Goal: Task Accomplishment & Management: Manage account settings

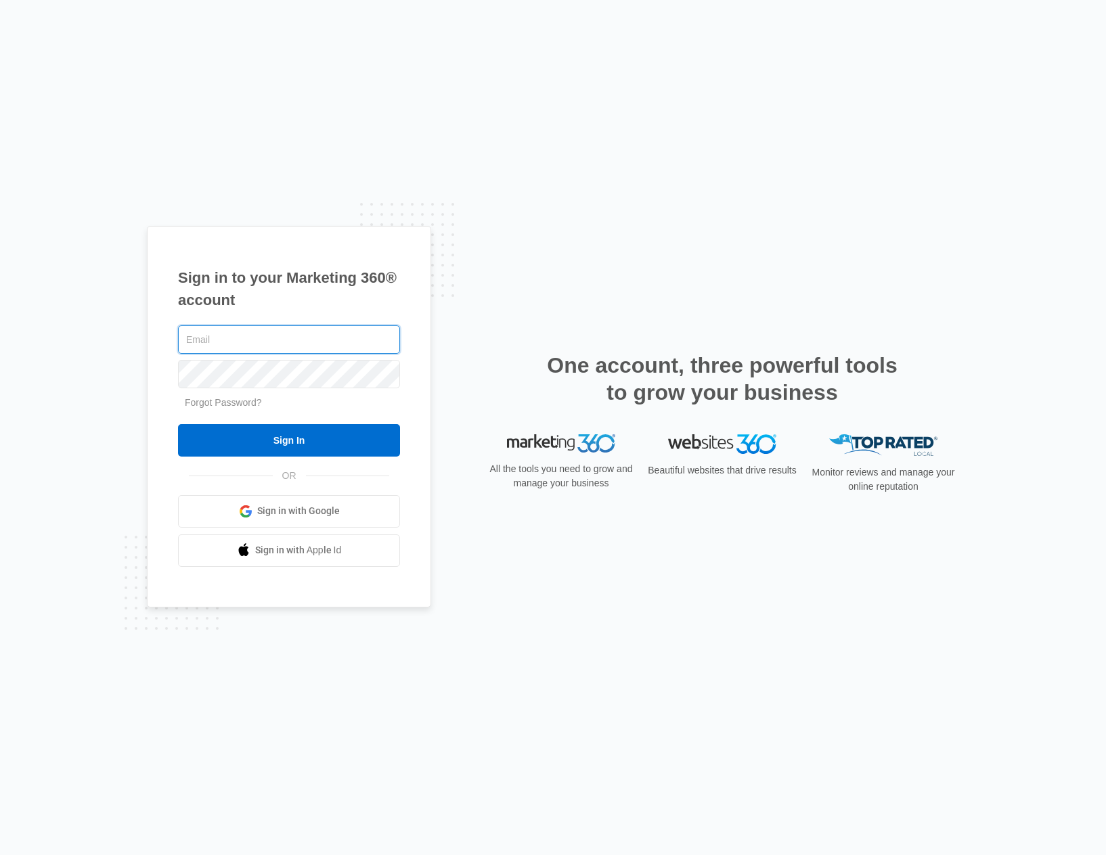
type input "[PERSON_NAME][EMAIL_ADDRESS][DOMAIN_NAME]"
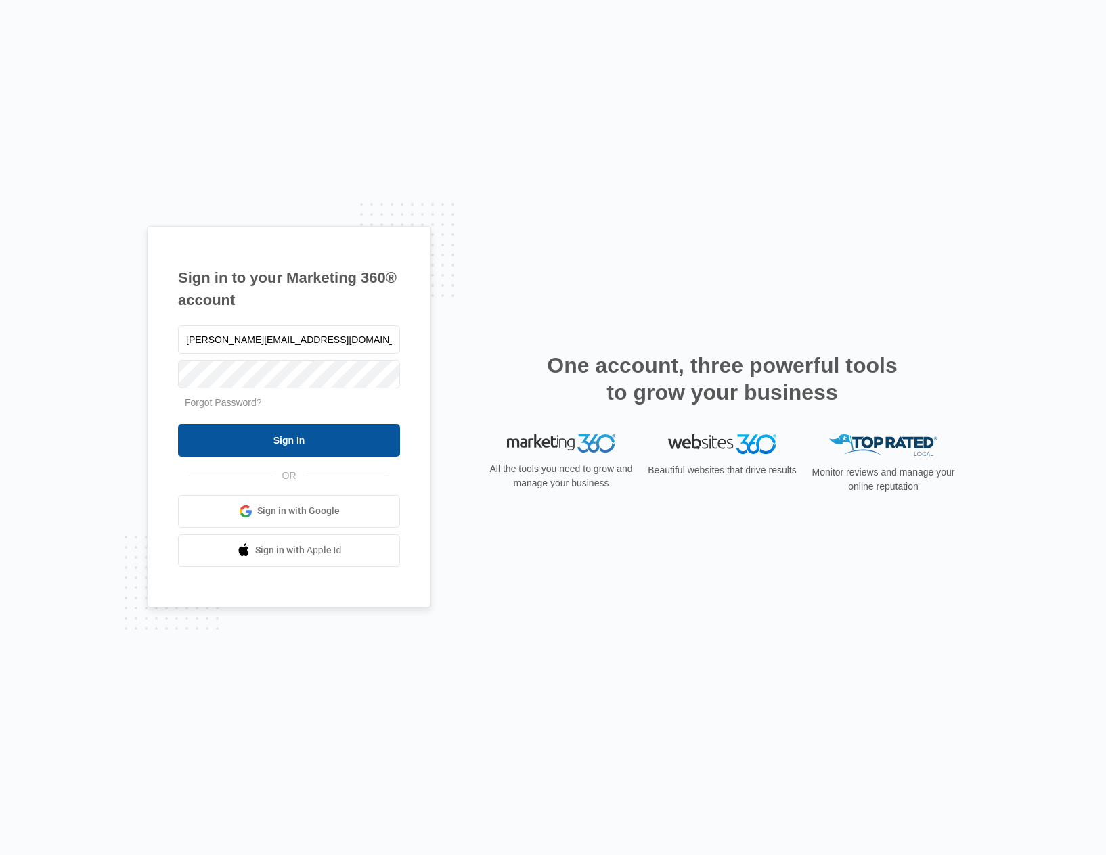
click at [313, 440] on input "Sign In" at bounding box center [289, 440] width 222 height 32
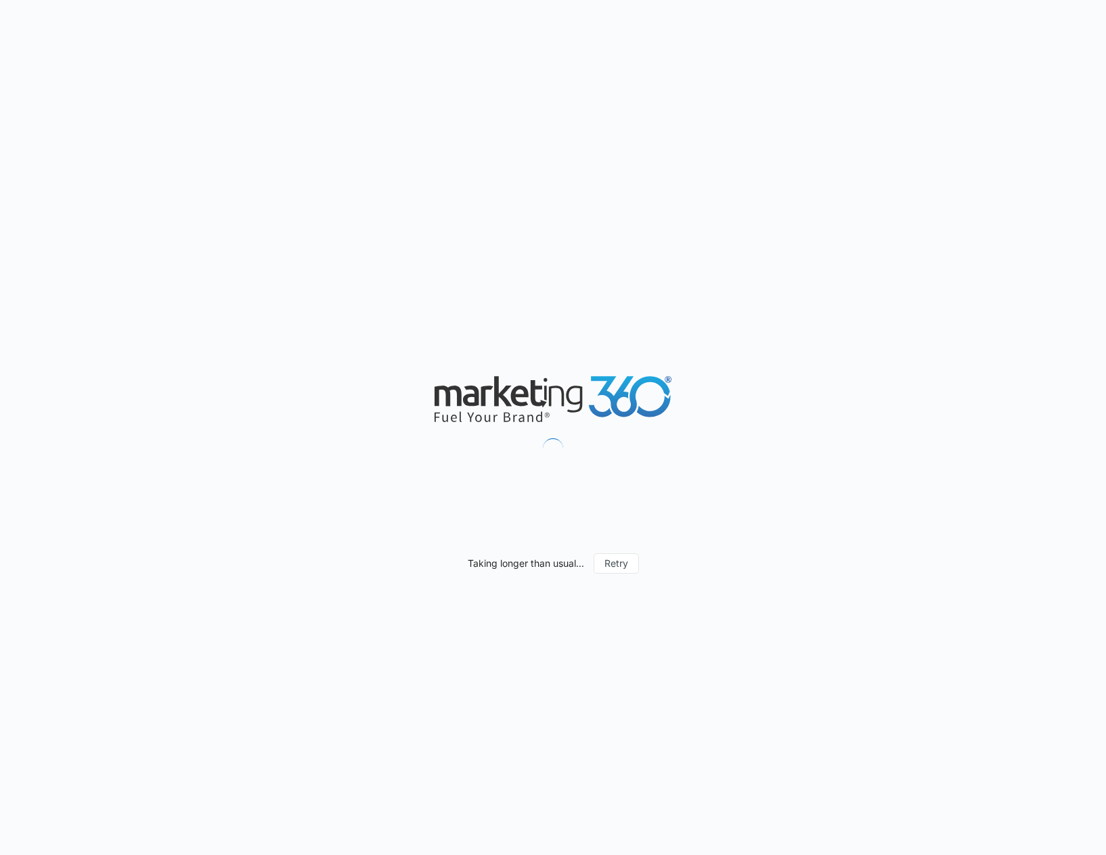
type input "[DATE]"
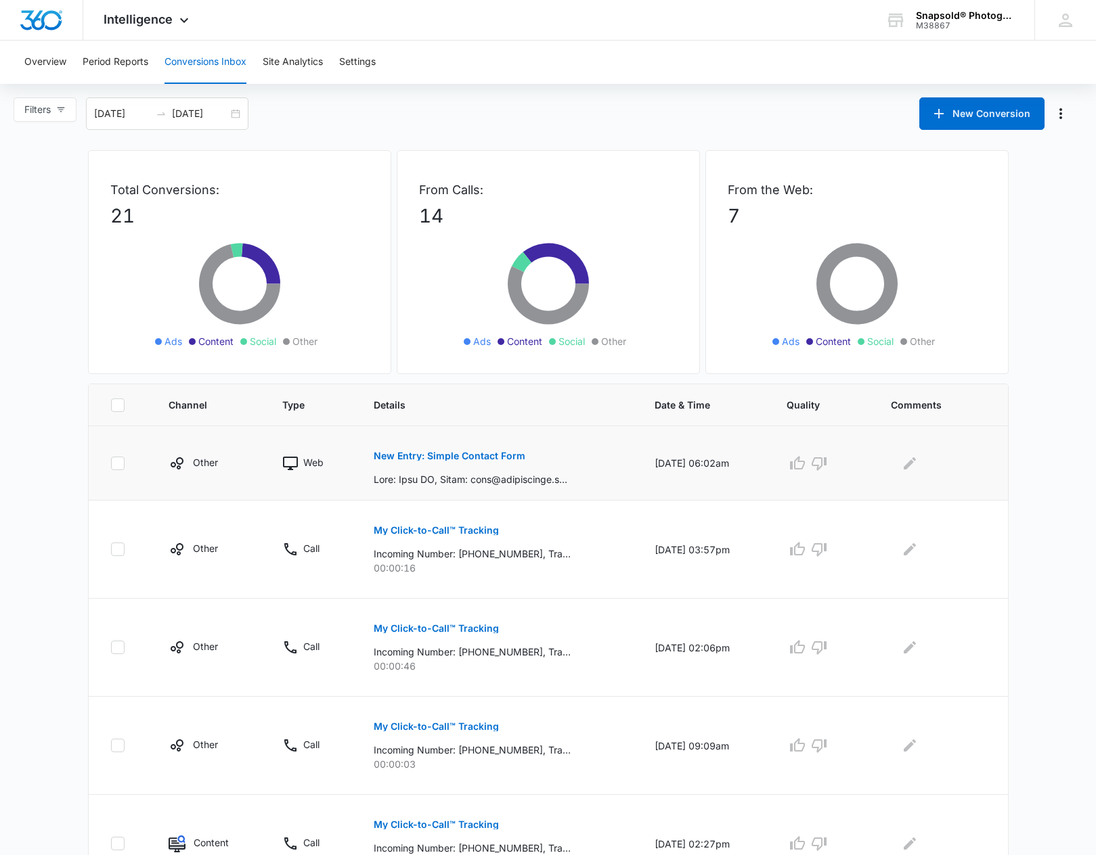
click at [411, 455] on p "New Entry: Simple Contact Form" at bounding box center [450, 455] width 152 height 9
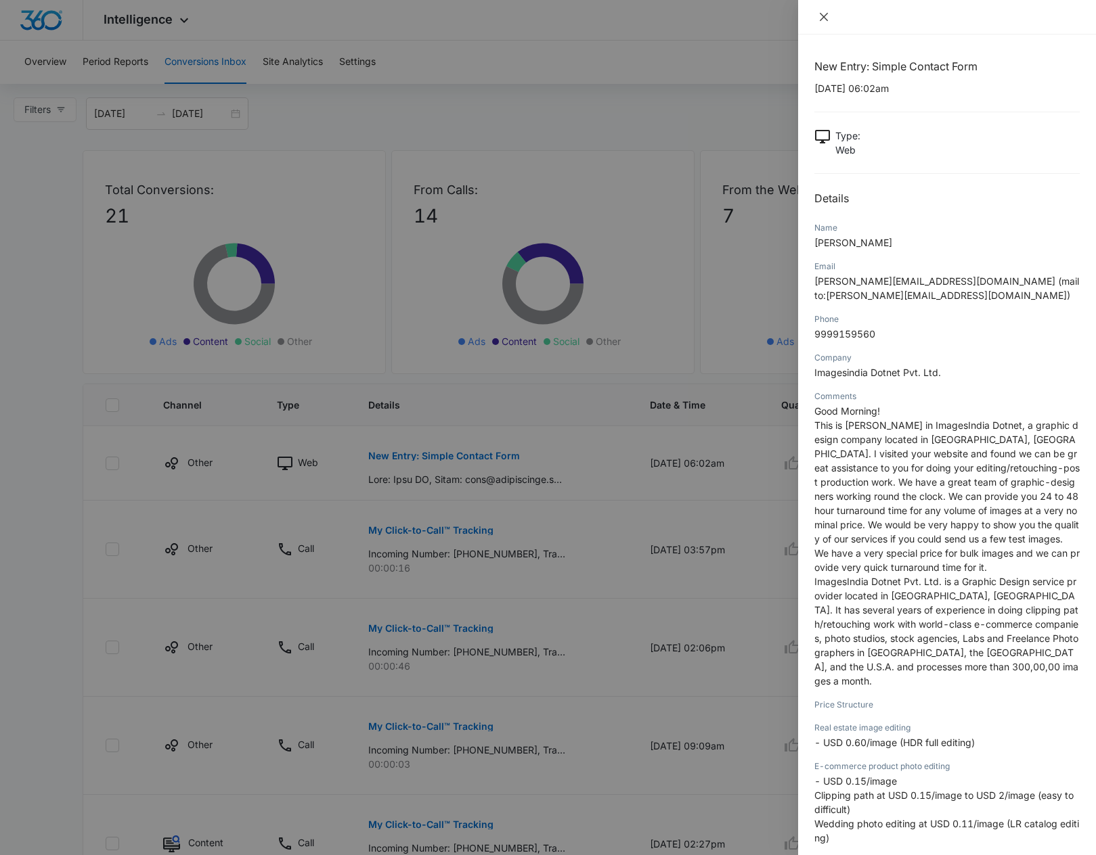
click at [824, 18] on icon "close" at bounding box center [824, 17] width 8 height 8
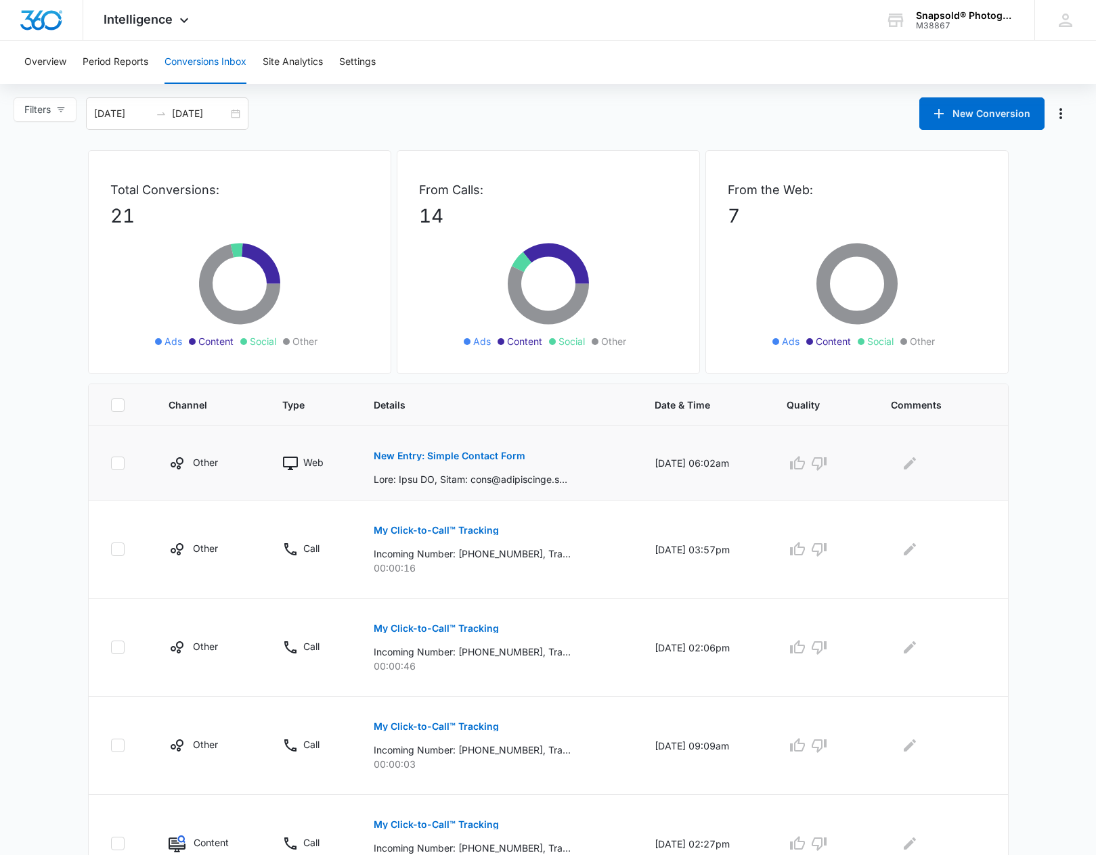
click at [112, 462] on icon at bounding box center [118, 463] width 12 height 12
click at [111, 463] on input "checkbox" at bounding box center [110, 463] width 1 height 1
click at [117, 463] on icon at bounding box center [118, 463] width 12 height 12
click at [111, 463] on input "checkbox" at bounding box center [110, 463] width 1 height 1
click at [117, 463] on icon at bounding box center [118, 463] width 12 height 12
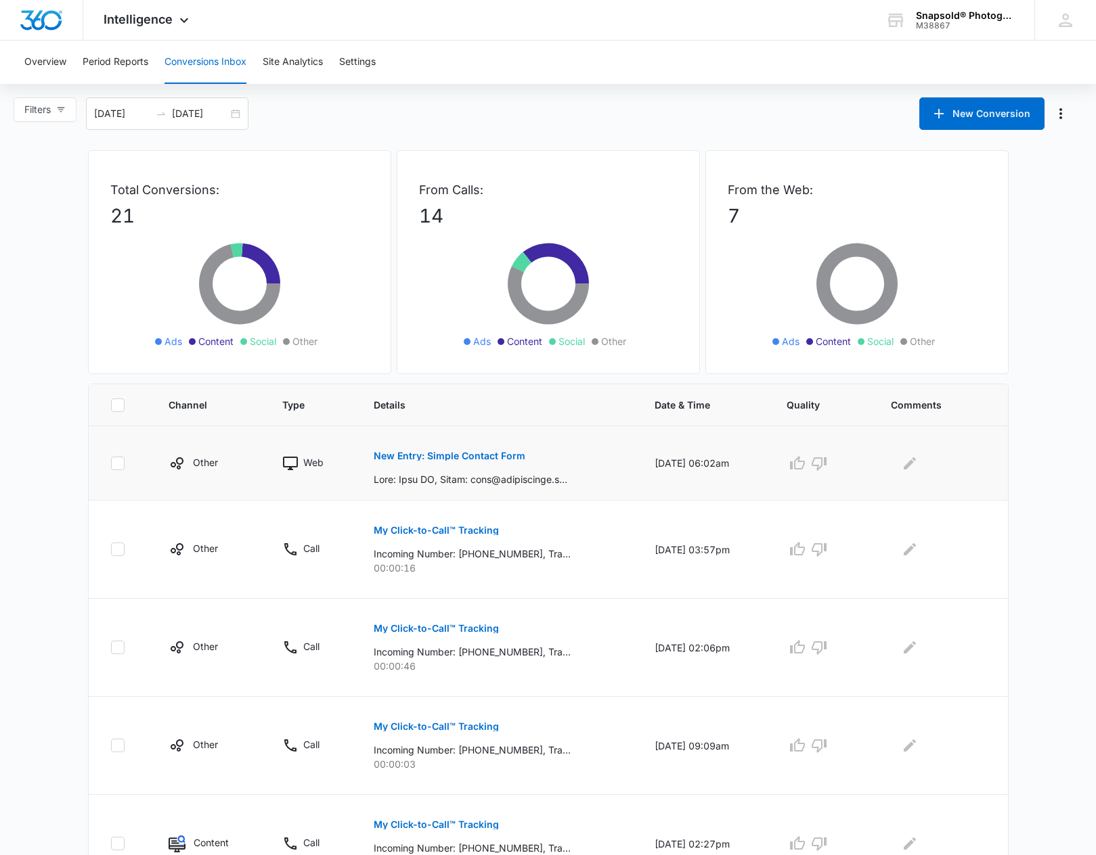
click at [111, 463] on input "checkbox" at bounding box center [110, 463] width 1 height 1
click at [118, 464] on icon at bounding box center [118, 463] width 12 height 12
click at [111, 464] on input "checkbox" at bounding box center [110, 463] width 1 height 1
checkbox input "false"
click at [991, 483] on td at bounding box center [940, 463] width 133 height 74
